Goal: Information Seeking & Learning: Learn about a topic

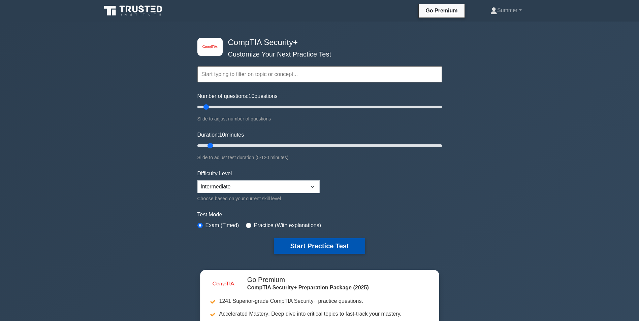
click at [322, 245] on button "Start Practice Test" at bounding box center [319, 245] width 91 height 15
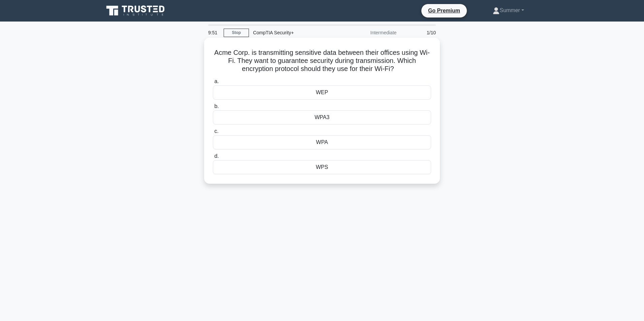
click at [327, 120] on div "WPA3" at bounding box center [322, 117] width 218 height 14
click at [213, 109] on input "b. WPA3" at bounding box center [213, 106] width 0 height 4
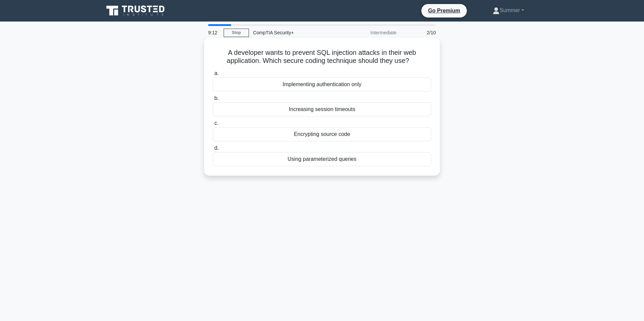
click at [357, 136] on div "Encrypting source code" at bounding box center [322, 134] width 218 height 14
click at [213, 126] on input "c. Encrypting source code" at bounding box center [213, 123] width 0 height 4
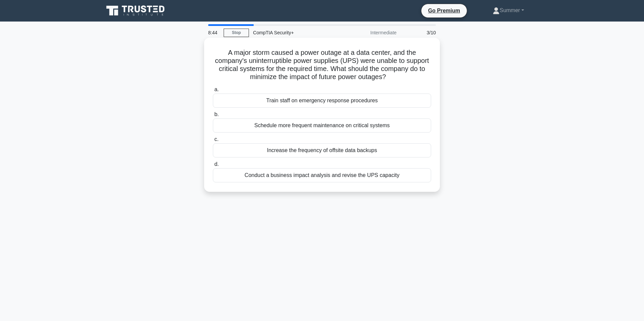
click at [339, 176] on div "Conduct a business impact analysis and revise the UPS capacity" at bounding box center [322, 175] width 218 height 14
click at [213, 167] on input "d. Conduct a business impact analysis and revise the UPS capacity" at bounding box center [213, 164] width 0 height 4
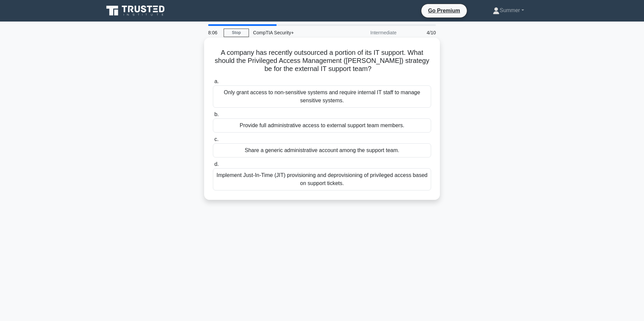
click at [335, 183] on div "Implement Just-In-Time (JIT) provisioning and deprovisioning of privileged acce…" at bounding box center [322, 179] width 218 height 22
click at [213, 167] on input "d. Implement Just-In-Time (JIT) provisioning and deprovisioning of privileged a…" at bounding box center [213, 164] width 0 height 4
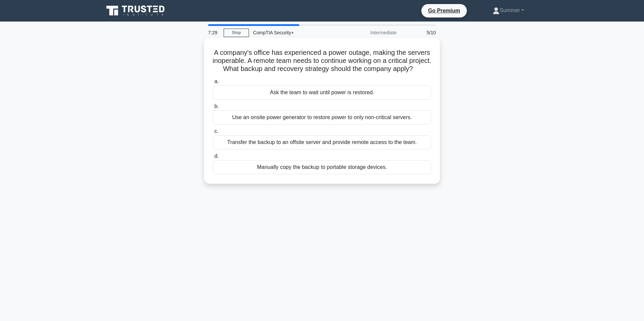
click at [368, 150] on div "Transfer the backup to an offsite server and provide remote access to the team." at bounding box center [322, 142] width 218 height 14
click at [213, 134] on input "c. Transfer the backup to an offsite server and provide remote access to the te…" at bounding box center [213, 131] width 0 height 4
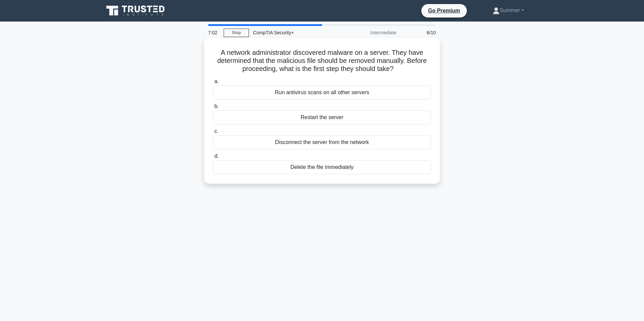
click at [377, 145] on div "Disconnect the server from the network" at bounding box center [322, 142] width 218 height 14
click at [213, 134] on input "c. Disconnect the server from the network" at bounding box center [213, 131] width 0 height 4
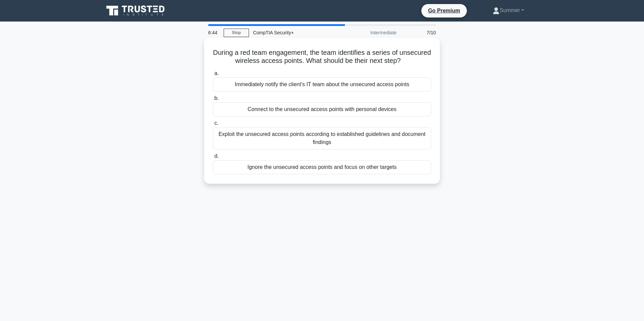
click at [364, 85] on div "Immediately notify the client's IT team about the unsecured access points" at bounding box center [322, 84] width 218 height 14
click at [213, 76] on input "a. Immediately notify the client's IT team about the unsecured access points" at bounding box center [213, 73] width 0 height 4
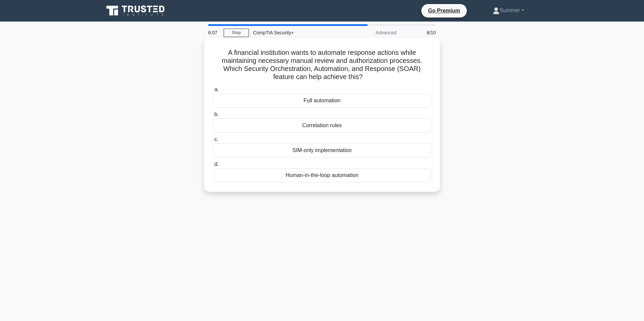
click at [376, 177] on div "Human-in-the-loop automation" at bounding box center [322, 175] width 218 height 14
click at [213, 167] on input "d. Human-in-the-loop automation" at bounding box center [213, 164] width 0 height 4
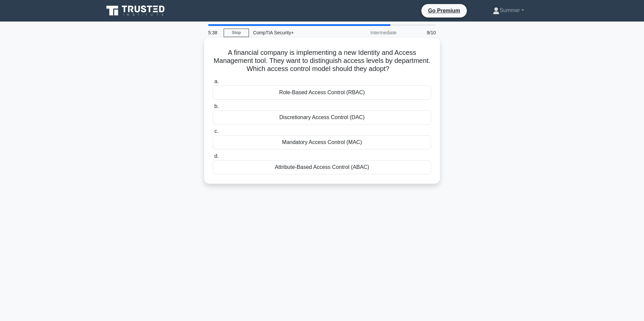
click at [339, 167] on div "Attribute-Based Access Control (ABAC)" at bounding box center [322, 167] width 218 height 14
click at [213, 159] on input "d. Attribute-Based Access Control (ABAC)" at bounding box center [213, 156] width 0 height 4
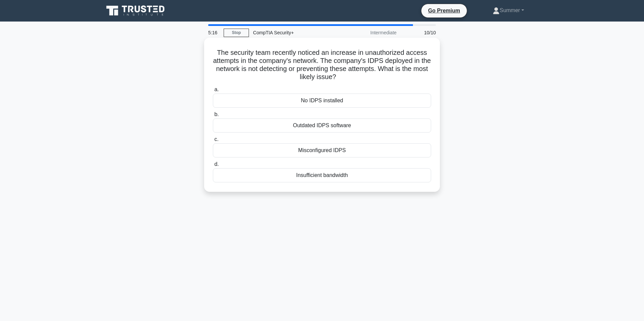
click at [364, 150] on div "Misconfigured IDPS" at bounding box center [322, 150] width 218 height 14
click at [213, 142] on input "c. Misconfigured IDPS" at bounding box center [213, 139] width 0 height 4
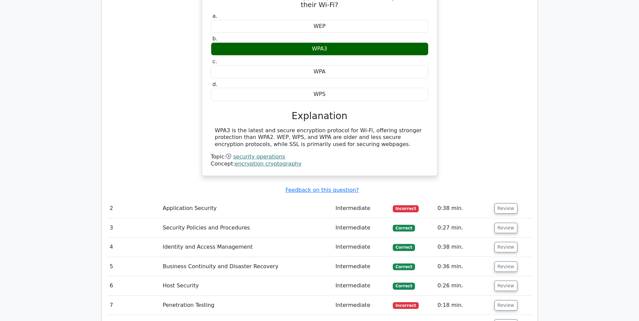
scroll to position [640, 0]
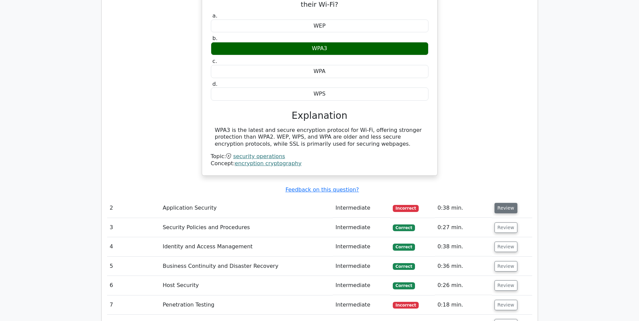
click at [509, 203] on button "Review" at bounding box center [505, 208] width 23 height 10
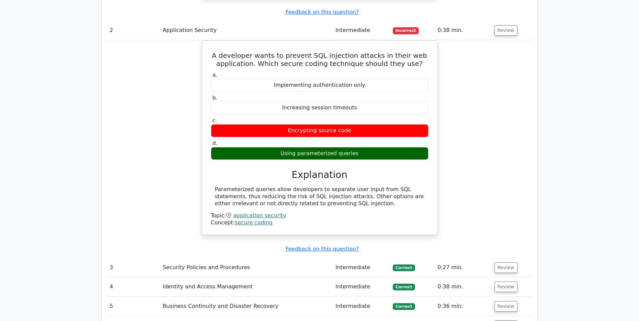
scroll to position [909, 0]
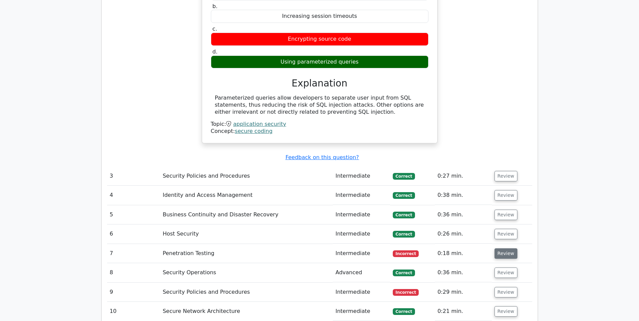
click at [505, 249] on button "Review" at bounding box center [505, 254] width 23 height 10
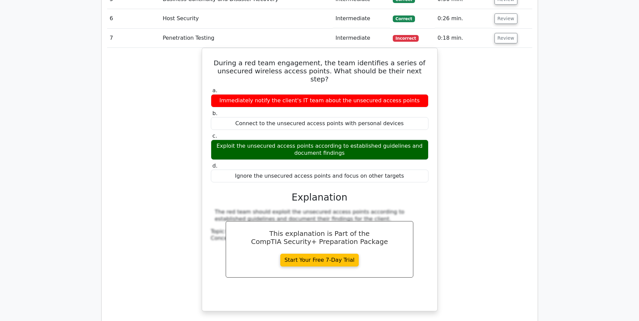
scroll to position [1145, 0]
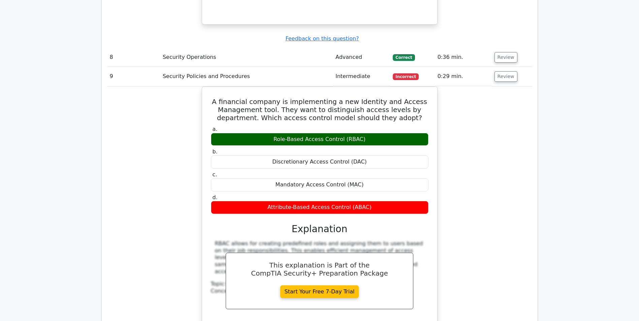
scroll to position [1549, 0]
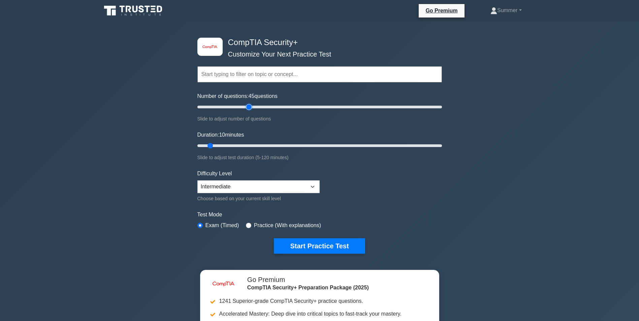
drag, startPoint x: 205, startPoint y: 106, endPoint x: 251, endPoint y: 110, distance: 46.7
type input "45"
click at [251, 110] on input "Number of questions: 45 questions" at bounding box center [319, 107] width 244 height 8
drag, startPoint x: 209, startPoint y: 142, endPoint x: 471, endPoint y: 144, distance: 261.3
click at [442, 144] on input "Duration: 120 minutes" at bounding box center [319, 146] width 244 height 8
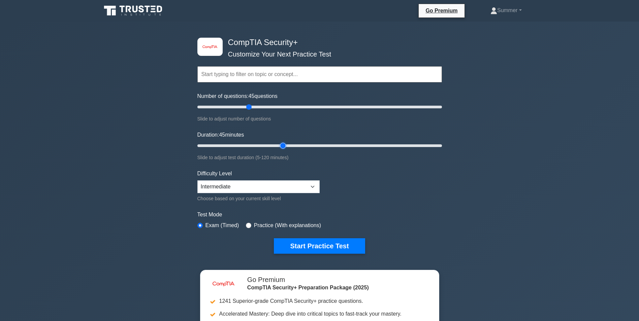
drag, startPoint x: 440, startPoint y: 141, endPoint x: 279, endPoint y: 135, distance: 161.8
type input "45"
click at [279, 142] on input "Duration: 45 minutes" at bounding box center [319, 146] width 244 height 8
click at [349, 243] on button "Start Practice Test" at bounding box center [319, 245] width 91 height 15
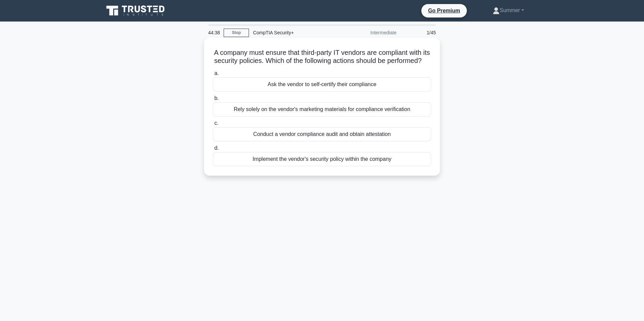
click at [332, 139] on div "Conduct a vendor compliance audit and obtain attestation" at bounding box center [322, 134] width 218 height 14
click at [213, 126] on input "c. Conduct a vendor compliance audit and obtain attestation" at bounding box center [213, 123] width 0 height 4
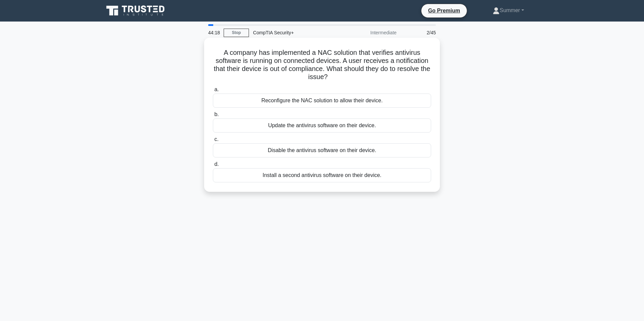
click at [350, 123] on div "Update the antivirus software on their device." at bounding box center [322, 126] width 218 height 14
click at [213, 117] on input "b. Update the antivirus software on their device." at bounding box center [213, 114] width 0 height 4
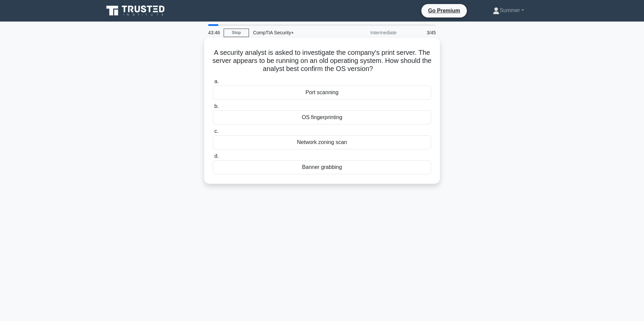
click at [332, 117] on div "OS fingerprinting" at bounding box center [322, 117] width 218 height 14
click at [213, 109] on input "b. OS fingerprinting" at bounding box center [213, 106] width 0 height 4
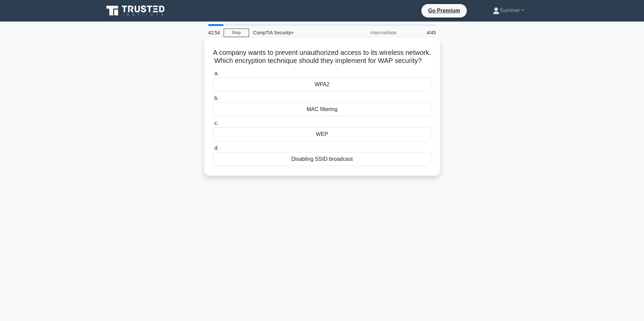
click at [336, 117] on div "MAC filtering" at bounding box center [322, 109] width 218 height 14
click at [213, 101] on input "b. MAC filtering" at bounding box center [213, 98] width 0 height 4
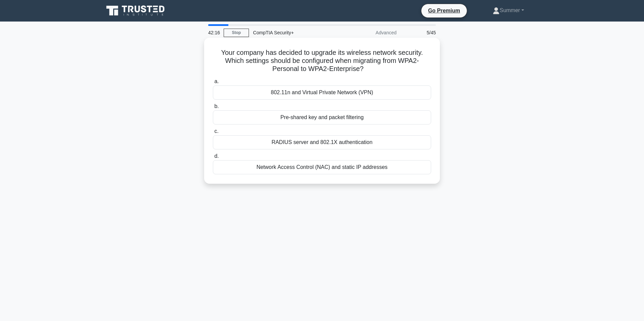
click at [355, 141] on div "RADIUS server and 802.1X authentication" at bounding box center [322, 142] width 218 height 14
click at [213, 134] on input "c. RADIUS server and 802.1X authentication" at bounding box center [213, 131] width 0 height 4
click at [335, 92] on div "Regularly testing backups and restores" at bounding box center [322, 93] width 218 height 14
click at [213, 84] on input "a. Regularly testing backups and restores" at bounding box center [213, 81] width 0 height 4
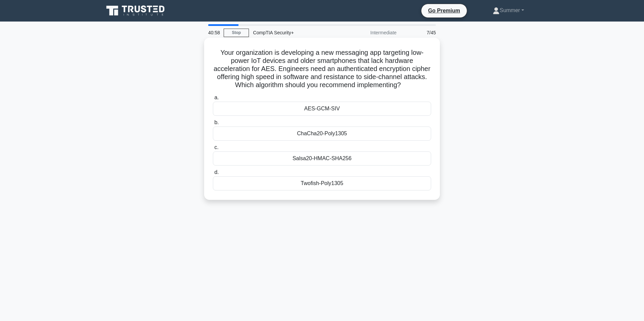
click at [380, 135] on div "ChaCha20-Poly1305" at bounding box center [322, 134] width 218 height 14
click at [213, 125] on input "b. ChaCha20-Poly1305" at bounding box center [213, 123] width 0 height 4
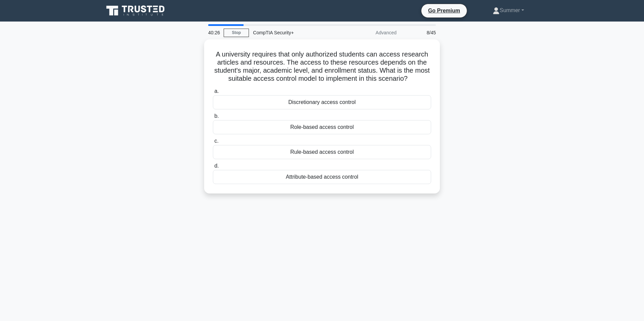
click at [395, 178] on div "Attribute-based access control" at bounding box center [322, 177] width 218 height 14
click at [213, 168] on input "d. Attribute-based access control" at bounding box center [213, 166] width 0 height 4
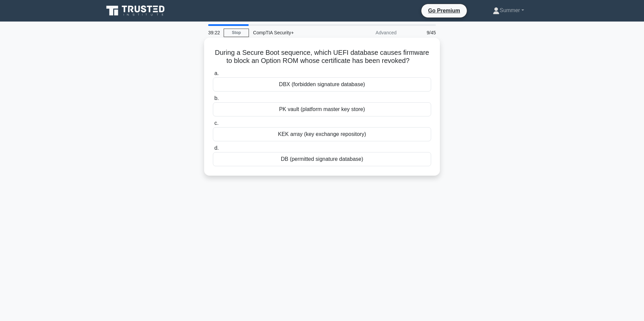
click at [370, 81] on div "DBX (forbidden signature database)" at bounding box center [322, 84] width 218 height 14
click at [213, 76] on input "a. DBX (forbidden signature database)" at bounding box center [213, 73] width 0 height 4
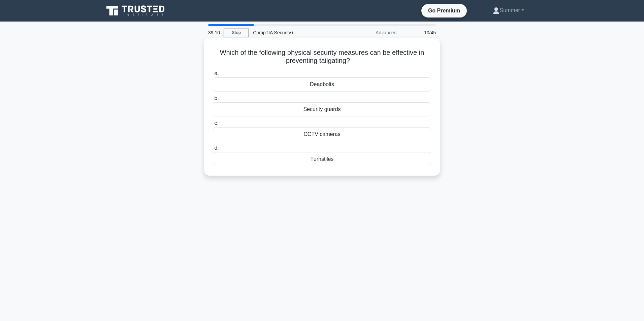
click at [349, 163] on div "Turnstiles" at bounding box center [322, 159] width 218 height 14
click at [213, 151] on input "d. Turnstiles" at bounding box center [213, 148] width 0 height 4
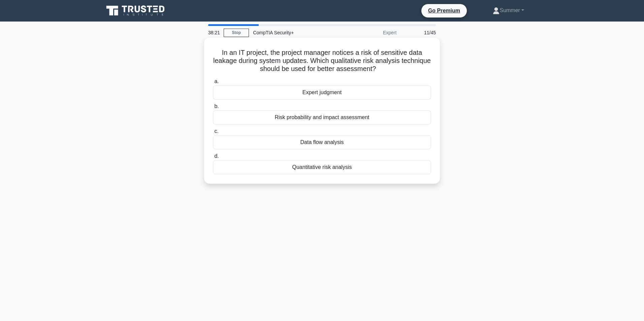
click at [384, 116] on div "Risk probability and impact assessment" at bounding box center [322, 117] width 218 height 14
click at [213, 109] on input "b. Risk probability and impact assessment" at bounding box center [213, 106] width 0 height 4
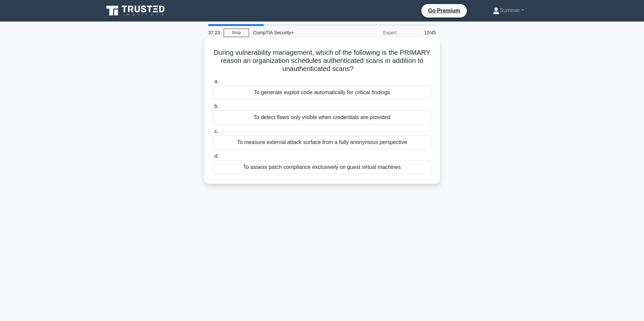
click at [351, 115] on div "To detect flaws only visible when credentials are provided" at bounding box center [322, 117] width 218 height 14
click at [213, 109] on input "b. To detect flaws only visible when credentials are provided" at bounding box center [213, 106] width 0 height 4
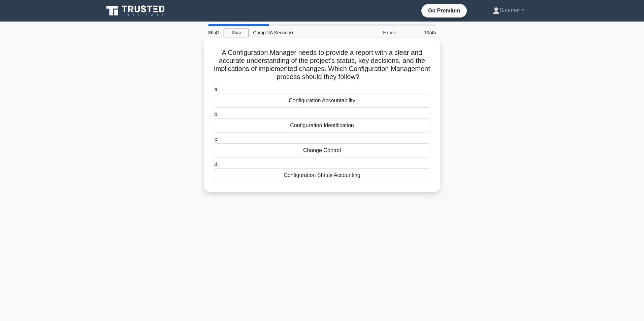
click at [366, 173] on div "Configuration Status Accounting" at bounding box center [322, 175] width 218 height 14
click at [213, 167] on input "d. Configuration Status Accounting" at bounding box center [213, 164] width 0 height 4
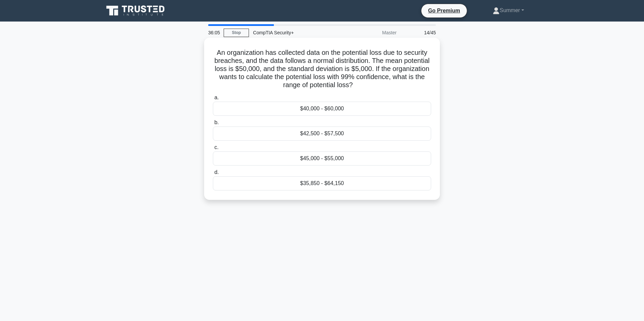
click at [305, 160] on div "$45,000 - $55,000" at bounding box center [322, 159] width 218 height 14
click at [213, 150] on input "c. $45,000 - $55,000" at bounding box center [213, 147] width 0 height 4
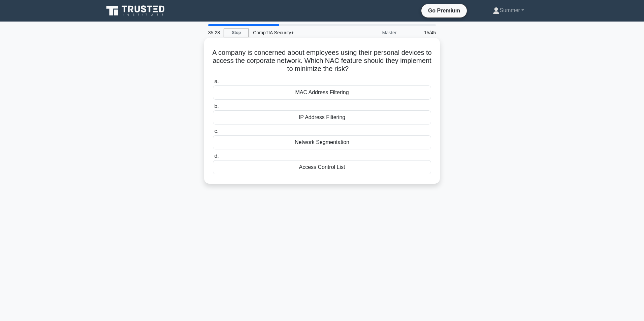
click at [321, 92] on div "MAC Address Filtering" at bounding box center [322, 93] width 218 height 14
click at [213, 84] on input "a. MAC Address Filtering" at bounding box center [213, 81] width 0 height 4
click at [359, 142] on div "Best evidence" at bounding box center [322, 142] width 218 height 14
click at [213, 134] on input "c. Best evidence" at bounding box center [213, 131] width 0 height 4
click at [363, 116] on div "Asymmetric key encryption" at bounding box center [322, 117] width 218 height 14
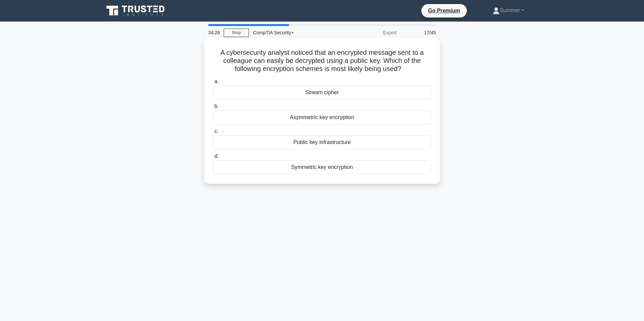
click at [213, 109] on input "b. Asymmetric key encryption" at bounding box center [213, 106] width 0 height 4
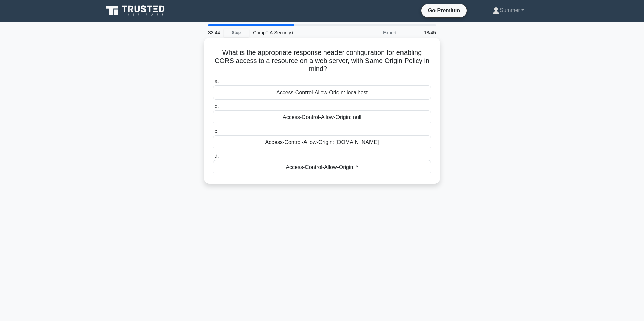
click at [401, 142] on div "Access-Control-Allow-Origin: specific-domain.com" at bounding box center [322, 142] width 218 height 14
click at [213, 134] on input "c. Access-Control-Allow-Origin: specific-domain.com" at bounding box center [213, 131] width 0 height 4
click at [366, 166] on div "Use payload encoding or encryption" at bounding box center [322, 167] width 218 height 14
click at [213, 159] on input "d. Use payload encoding or encryption" at bounding box center [213, 156] width 0 height 4
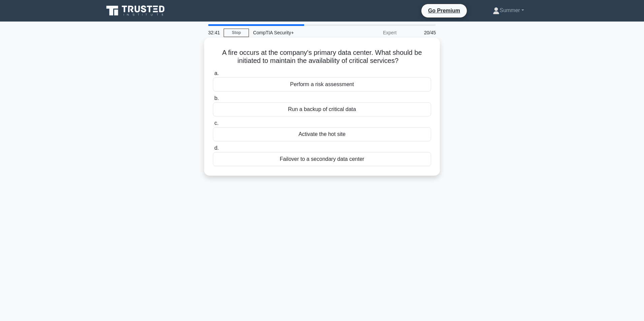
click at [411, 161] on div "Failover to a secondary data center" at bounding box center [322, 159] width 218 height 14
click at [213, 151] on input "d. Failover to a secondary data center" at bounding box center [213, 148] width 0 height 4
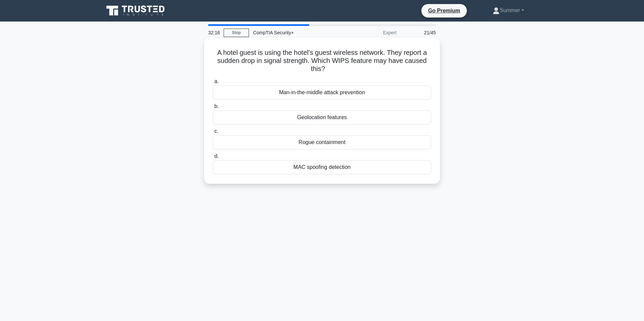
click at [353, 166] on div "MAC spoofing detection" at bounding box center [322, 167] width 218 height 14
click at [213, 159] on input "d. MAC spoofing detection" at bounding box center [213, 156] width 0 height 4
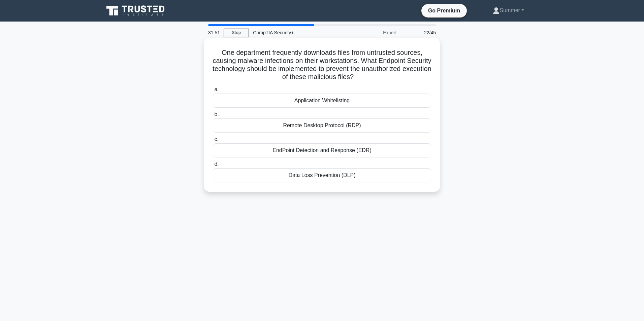
click at [396, 148] on div "EndPoint Detection and Response (EDR)" at bounding box center [322, 150] width 218 height 14
click at [213, 142] on input "c. EndPoint Detection and Response (EDR)" at bounding box center [213, 139] width 0 height 4
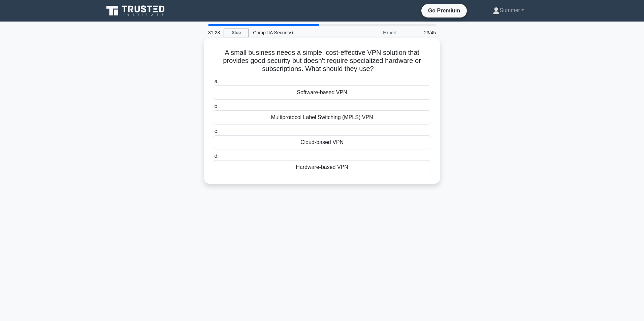
click at [363, 144] on div "Cloud-based VPN" at bounding box center [322, 142] width 218 height 14
click at [213, 134] on input "c. Cloud-based VPN" at bounding box center [213, 131] width 0 height 4
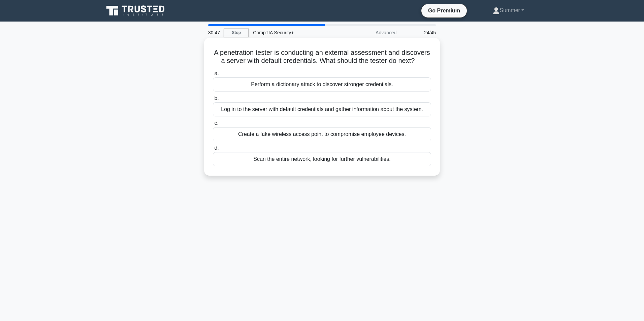
click at [404, 166] on div "Scan the entire network, looking for further vulnerabilities." at bounding box center [322, 159] width 218 height 14
click at [213, 151] on input "d. Scan the entire network, looking for further vulnerabilities." at bounding box center [213, 148] width 0 height 4
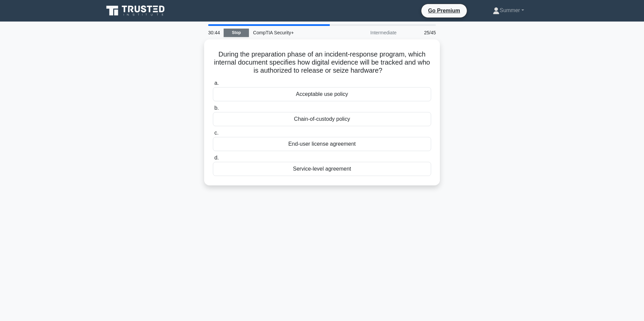
drag, startPoint x: 240, startPoint y: 32, endPoint x: 243, endPoint y: 35, distance: 4.8
click at [240, 32] on link "Stop" at bounding box center [236, 33] width 25 height 8
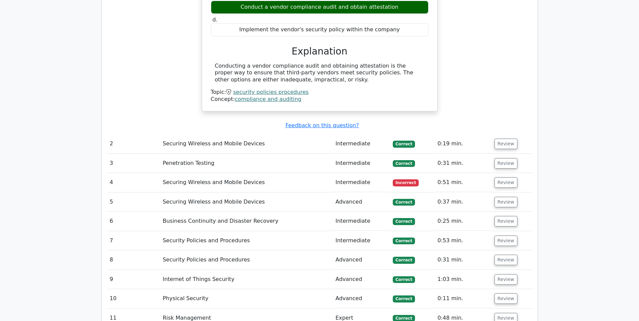
scroll to position [707, 0]
